Goal: Information Seeking & Learning: Compare options

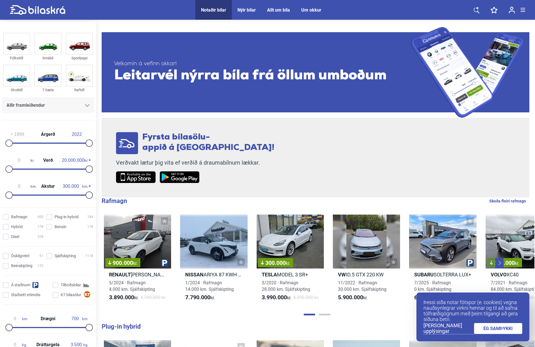
click at [516, 326] on link "ÉG SAMÞYKKI" at bounding box center [498, 328] width 49 height 11
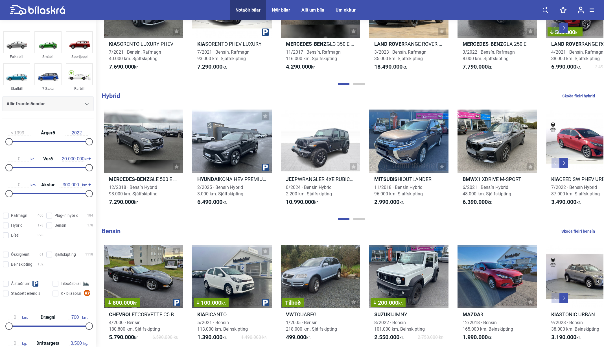
scroll to position [376, 0]
click at [282, 221] on div at bounding box center [351, 219] width 504 height 6
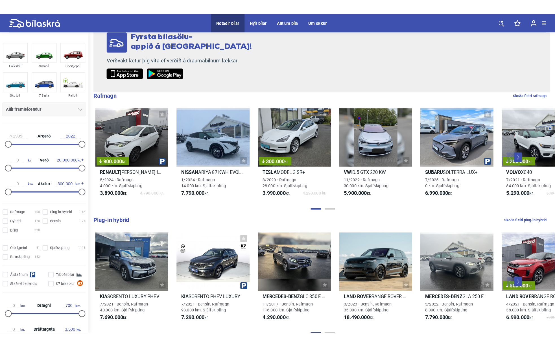
scroll to position [112, 0]
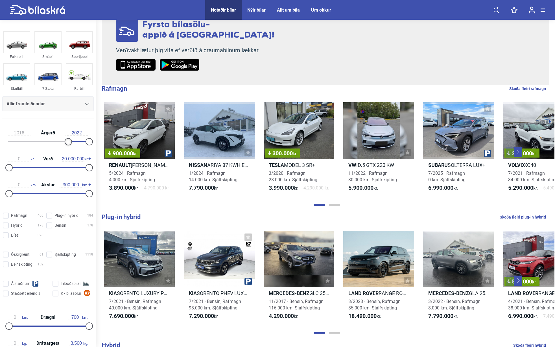
type input "2017"
drag, startPoint x: 6, startPoint y: 141, endPoint x: 73, endPoint y: 141, distance: 66.3
click at [68, 141] on div at bounding box center [71, 141] width 7 height 7
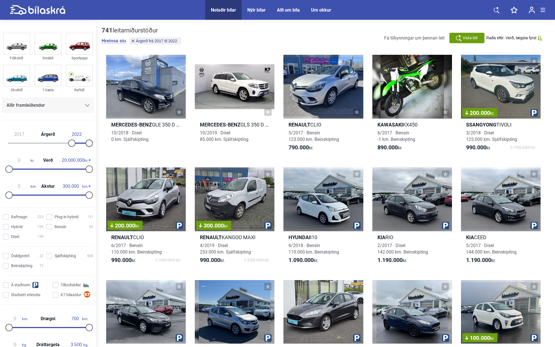
drag, startPoint x: 88, startPoint y: 142, endPoint x: 101, endPoint y: 143, distance: 13.3
click at [101, 143] on div "Fólksbíll Smábíl Sportjeppi Skutbíll 7 Sæta Rafbíll Allir framleiðendur [PERSON…" at bounding box center [277, 265] width 555 height 489
click at [82, 135] on input "2022" at bounding box center [76, 134] width 23 height 5
drag, startPoint x: 9, startPoint y: 171, endPoint x: 67, endPoint y: 171, distance: 57.6
click at [67, 171] on div at bounding box center [67, 168] width 7 height 7
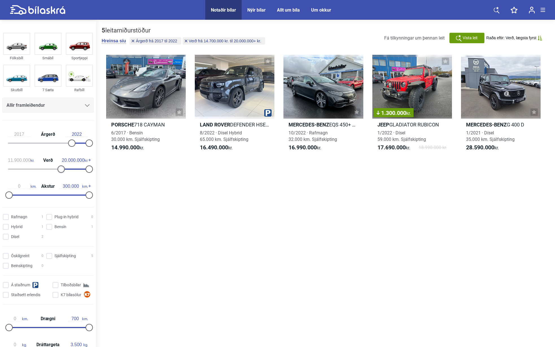
type input "11.800.000"
drag, startPoint x: 67, startPoint y: 170, endPoint x: 63, endPoint y: 169, distance: 3.4
click at [55, 170] on div at bounding box center [56, 168] width 7 height 7
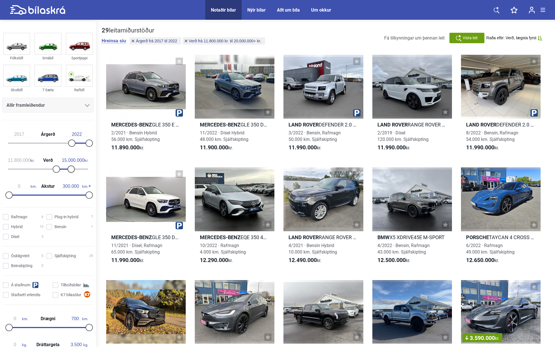
type input "14.900.000"
drag, startPoint x: 86, startPoint y: 170, endPoint x: 66, endPoint y: 170, distance: 20.0
click at [66, 170] on div at bounding box center [68, 168] width 7 height 7
type input "5.000.000"
drag, startPoint x: 54, startPoint y: 168, endPoint x: 28, endPoint y: 170, distance: 26.6
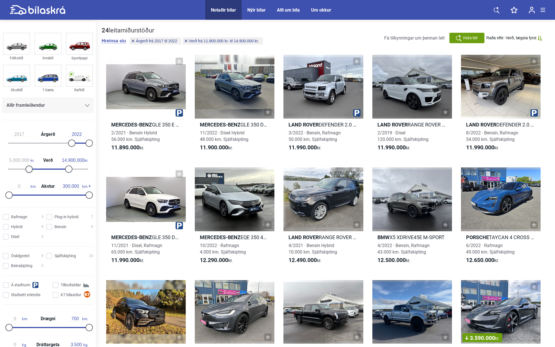
click at [28, 170] on div at bounding box center [28, 168] width 7 height 7
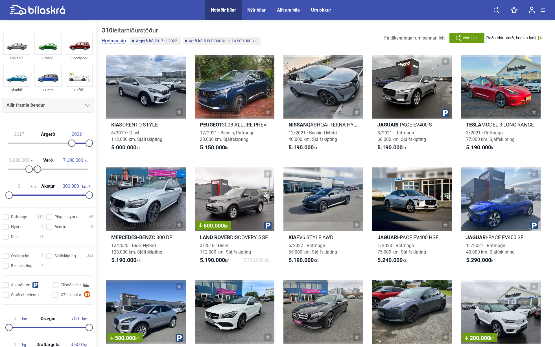
type input "7.000.000"
drag, startPoint x: 67, startPoint y: 167, endPoint x: 36, endPoint y: 169, distance: 31.1
click at [36, 169] on div at bounding box center [36, 168] width 7 height 7
drag, startPoint x: 85, startPoint y: 194, endPoint x: 17, endPoint y: 196, distance: 68.0
click at [17, 196] on div at bounding box center [19, 194] width 7 height 7
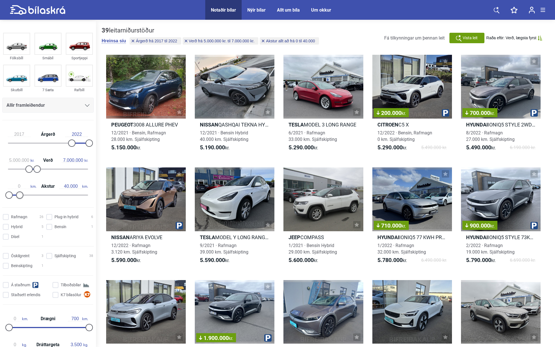
type input "30.000"
drag, startPoint x: 19, startPoint y: 196, endPoint x: 16, endPoint y: 198, distance: 3.4
click at [16, 198] on div at bounding box center [16, 194] width 7 height 7
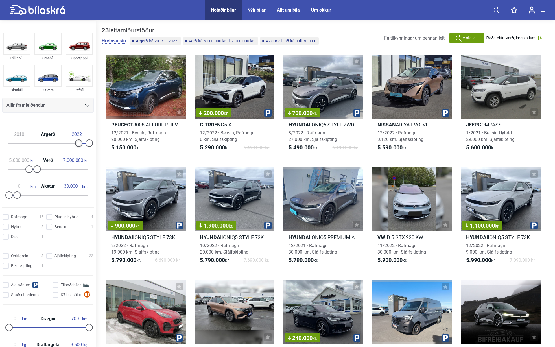
type input "2017"
click at [70, 145] on div at bounding box center [71, 142] width 7 height 7
drag, startPoint x: 86, startPoint y: 142, endPoint x: 99, endPoint y: 143, distance: 13.0
click at [99, 143] on div "Fólksbíll Smábíl Sportjeppi Skutbíll 7 Sæta Rafbíll Allir framleiðendur [PERSON…" at bounding box center [277, 265] width 555 height 489
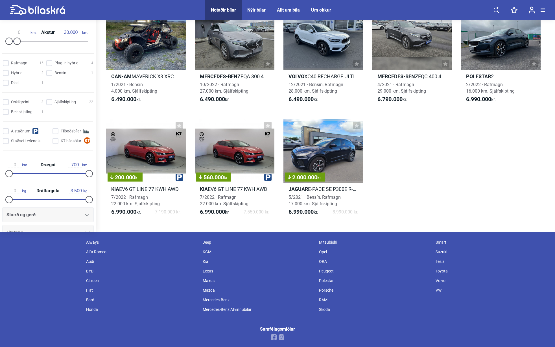
scroll to position [387, 0]
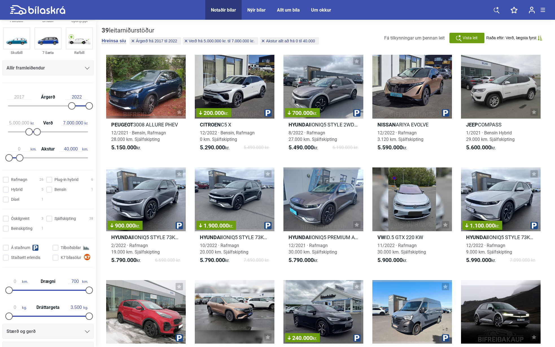
type input "300.000"
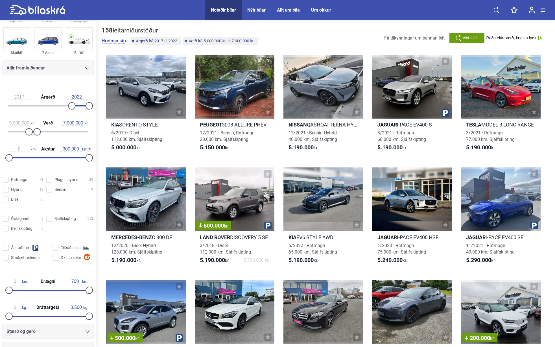
type input "14.900.000"
type input "11.800.000"
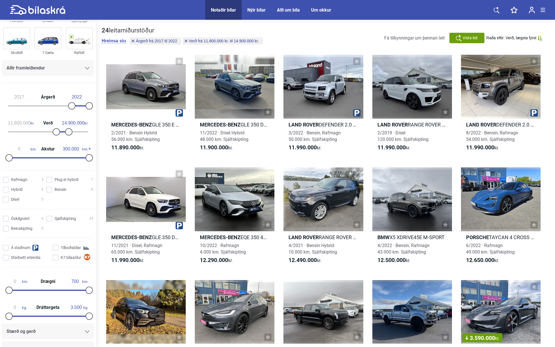
type input "20.000.000"
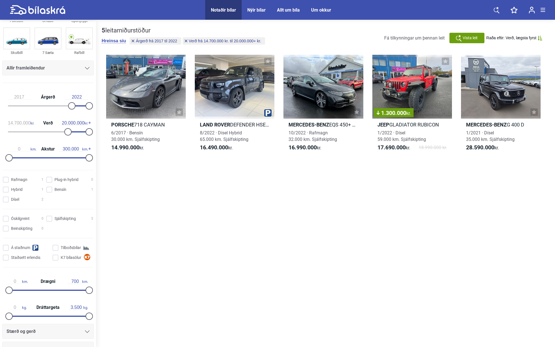
type input "0"
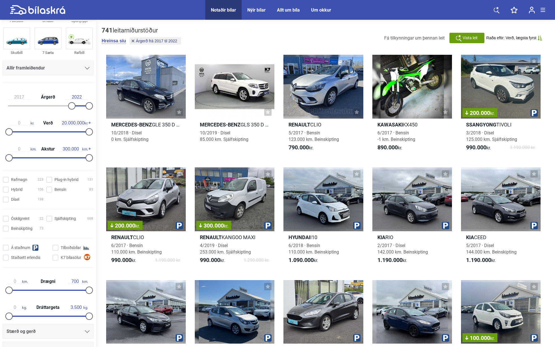
type input "1999"
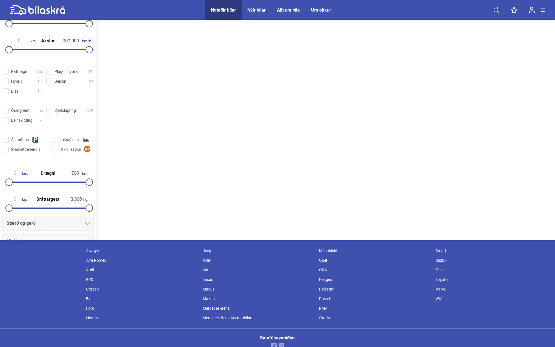
scroll to position [112, 0]
